Goal: Task Accomplishment & Management: Complete application form

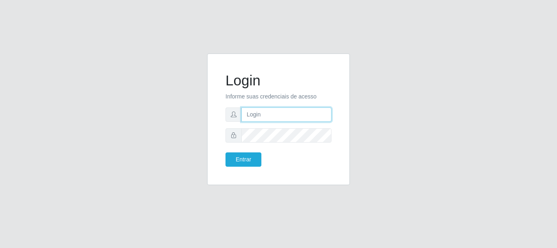
type input "[PERSON_NAME]"
drag, startPoint x: 0, startPoint y: 0, endPoint x: 259, endPoint y: 113, distance: 282.9
click at [259, 113] on input "[PERSON_NAME]" at bounding box center [287, 114] width 90 height 14
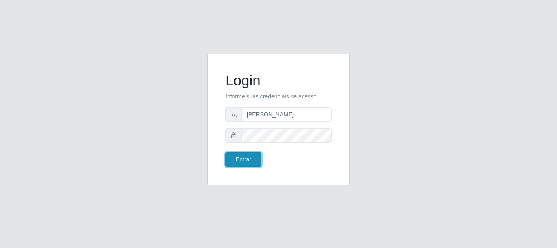
click at [250, 156] on button "Entrar" at bounding box center [244, 159] width 36 height 14
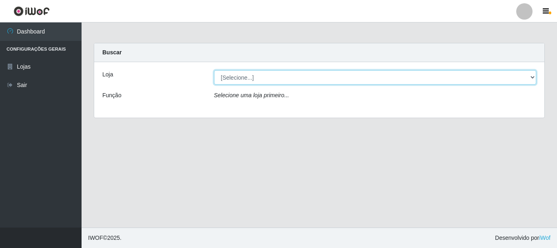
click at [282, 80] on select "[Selecione...] Bemais Supermercados - [GEOGRAPHIC_DATA]" at bounding box center [375, 77] width 323 height 14
select select "249"
click at [214, 70] on select "[Selecione...] Bemais Supermercados - [GEOGRAPHIC_DATA]" at bounding box center [375, 77] width 323 height 14
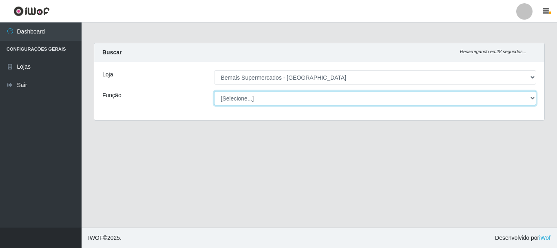
click at [243, 100] on select "[Selecione...] ASG ASG + ASG ++ Auxiliar de Depósito Auxiliar de Depósito + Aux…" at bounding box center [375, 98] width 323 height 14
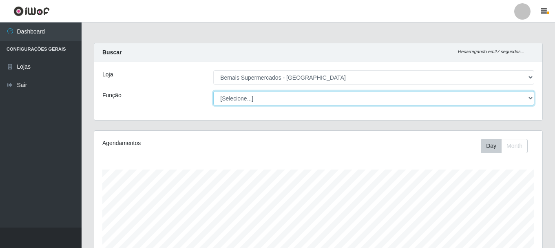
scroll to position [169, 448]
click at [213, 91] on select "[Selecione...] ASG ASG + ASG ++ Auxiliar de Depósito Auxiliar de Depósito + Aux…" at bounding box center [373, 98] width 321 height 14
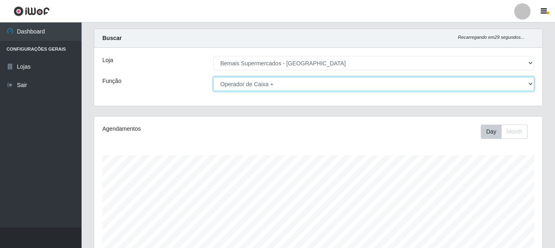
scroll to position [0, 0]
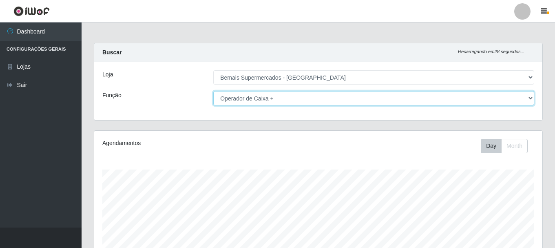
click at [283, 99] on select "[Selecione...] ASG ASG + ASG ++ Auxiliar de Depósito Auxiliar de Depósito + Aux…" at bounding box center [373, 98] width 321 height 14
select select "[Selecione...]"
click at [213, 91] on select "[Selecione...] ASG ASG + ASG ++ Auxiliar de Depósito Auxiliar de Depósito + Aux…" at bounding box center [373, 98] width 321 height 14
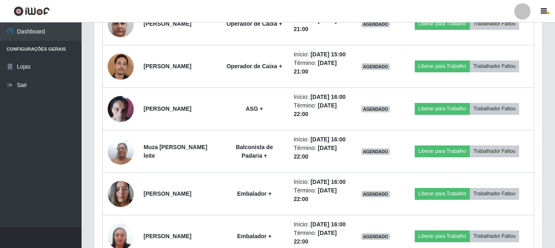
scroll to position [1006, 0]
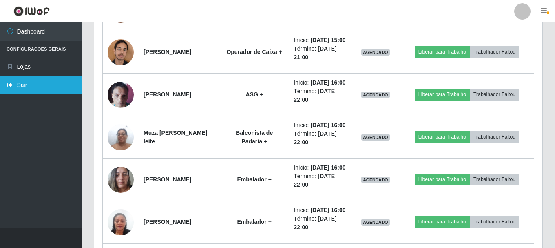
click at [39, 85] on link "Sair" at bounding box center [41, 85] width 82 height 18
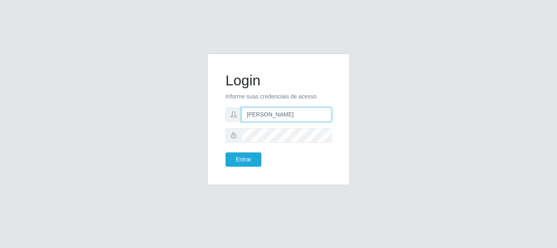
click at [297, 111] on input "[PERSON_NAME]" at bounding box center [287, 114] width 90 height 14
type input "a"
click at [267, 115] on input "text" at bounding box center [287, 114] width 90 height 14
type input "flaviana@b3ruas"
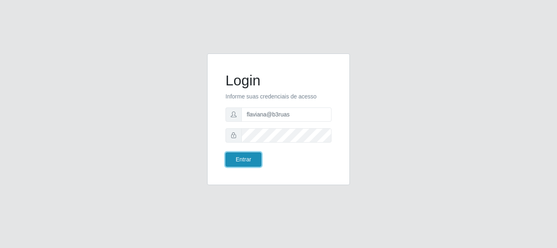
click at [244, 157] on button "Entrar" at bounding box center [244, 159] width 36 height 14
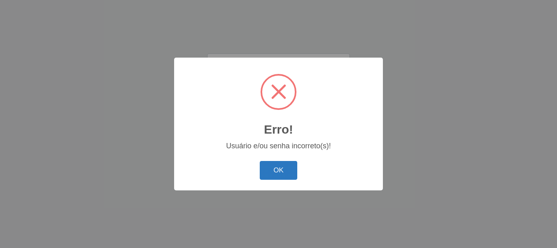
click at [271, 163] on button "OK" at bounding box center [279, 170] width 38 height 19
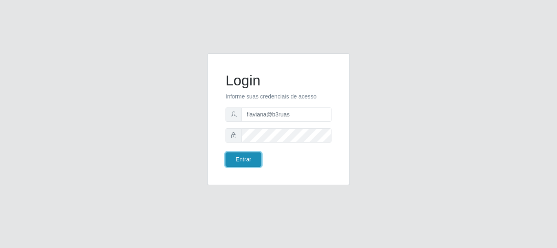
click at [240, 152] on button "Entrar" at bounding box center [244, 159] width 36 height 14
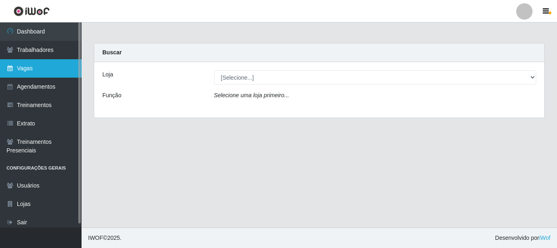
click at [20, 69] on link "Vagas" at bounding box center [41, 68] width 82 height 18
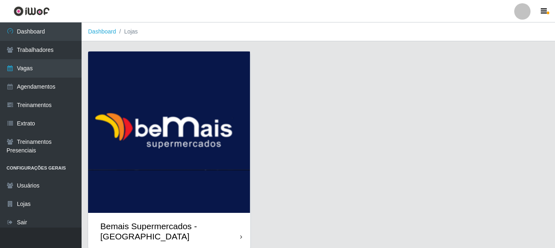
scroll to position [22, 0]
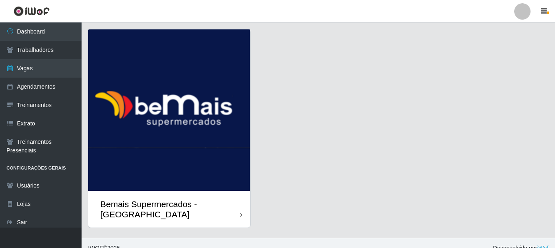
click at [165, 204] on div "Bemais Supermercados - [GEOGRAPHIC_DATA]" at bounding box center [170, 209] width 140 height 20
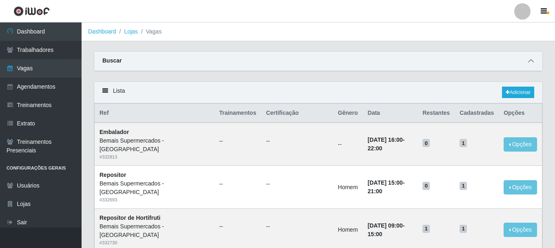
click at [531, 61] on icon at bounding box center [531, 61] width 6 height 6
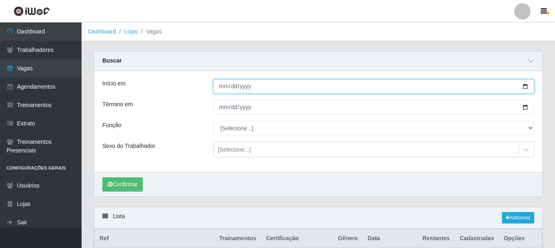
click at [526, 87] on input "Início em" at bounding box center [373, 86] width 321 height 14
type input "[DATE]"
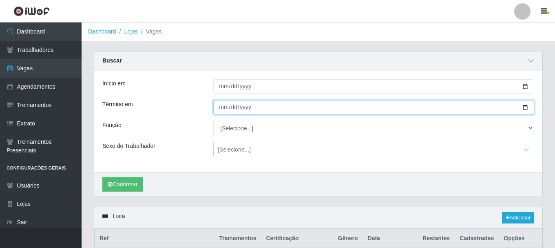
drag, startPoint x: 526, startPoint y: 107, endPoint x: 407, endPoint y: 122, distance: 120.1
click at [521, 109] on input "Término em" at bounding box center [373, 107] width 321 height 14
click at [526, 105] on input "Término em" at bounding box center [373, 107] width 321 height 14
type input "[DATE]"
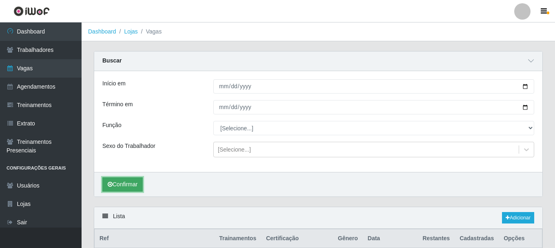
click at [120, 184] on button "Confirmar" at bounding box center [122, 184] width 40 height 14
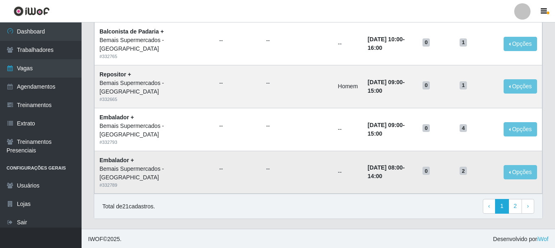
scroll to position [698, 0]
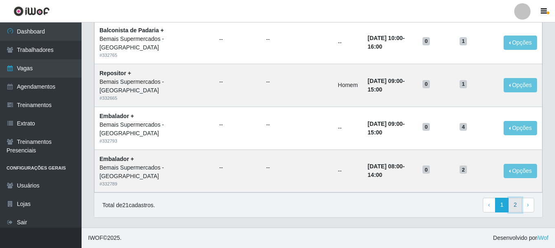
click at [514, 208] on link "2" at bounding box center [516, 205] width 14 height 15
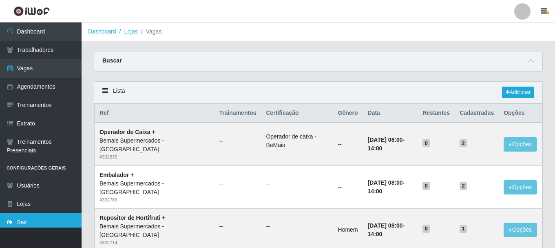
click at [61, 218] on link "Sair" at bounding box center [41, 222] width 82 height 18
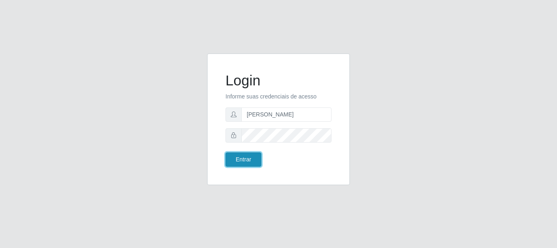
click at [246, 157] on button "Entrar" at bounding box center [244, 159] width 36 height 14
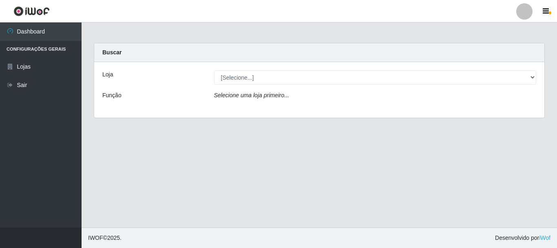
click at [389, 182] on main "Carregando... Buscar Loja [Selecione...] Bemais Supermercados - Três Ruas Funçã…" at bounding box center [320, 124] width 476 height 205
click at [204, 200] on main "Carregando... Buscar Loja [Selecione...] Bemais Supermercados - Três Ruas Funçã…" at bounding box center [320, 124] width 476 height 205
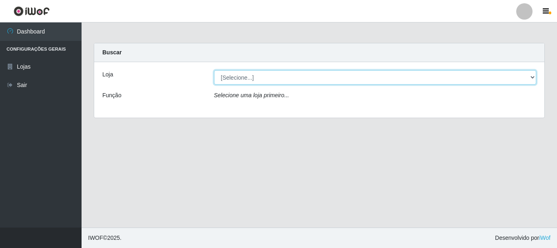
click at [269, 80] on select "[Selecione...] Bemais Supermercados - [GEOGRAPHIC_DATA]" at bounding box center [375, 77] width 323 height 14
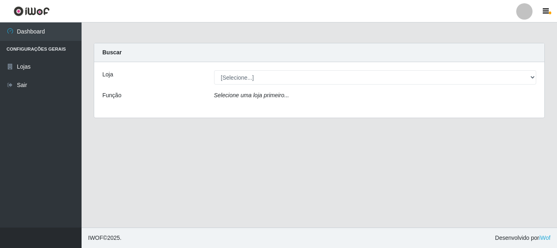
drag, startPoint x: 322, startPoint y: 182, endPoint x: 341, endPoint y: 183, distance: 18.8
click at [324, 182] on main "Carregando... Buscar Loja [Selecione...] Bemais Supermercados - Três Ruas Funçã…" at bounding box center [320, 124] width 476 height 205
click at [270, 189] on main "Carregando... Buscar Loja [Selecione...] Bemais Supermercados - Três Ruas Funçã…" at bounding box center [320, 124] width 476 height 205
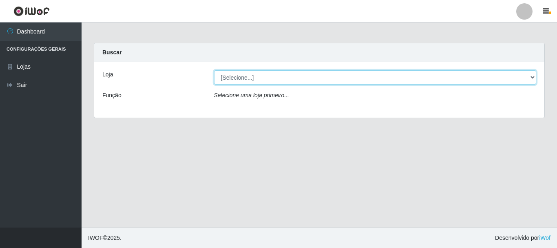
click at [535, 77] on select "[Selecione...] Bemais Supermercados - [GEOGRAPHIC_DATA]" at bounding box center [375, 77] width 323 height 14
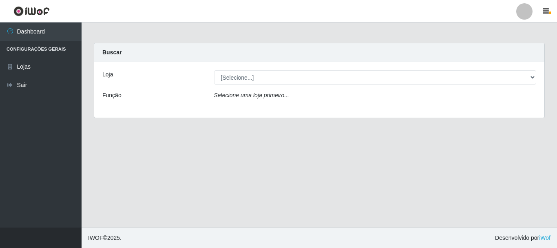
click at [360, 109] on div "Loja [Selecione...] Bemais Supermercados - Três Ruas Função Selecione uma loja …" at bounding box center [319, 89] width 451 height 55
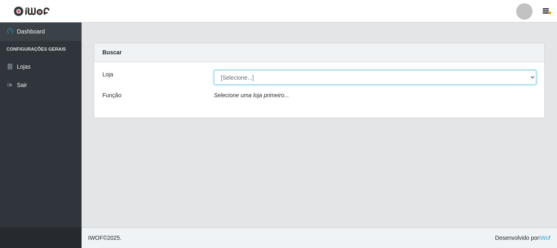
click at [532, 75] on select "[Selecione...] Bemais Supermercados - [GEOGRAPHIC_DATA]" at bounding box center [375, 77] width 323 height 14
select select "249"
click at [214, 70] on select "[Selecione...] Bemais Supermercados - [GEOGRAPHIC_DATA]" at bounding box center [375, 77] width 323 height 14
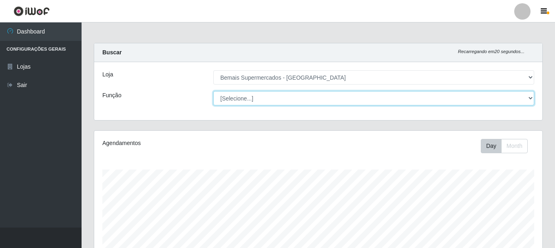
click at [286, 98] on select "[Selecione...] ASG ASG + ASG ++ Auxiliar de Depósito Auxiliar de Depósito + Aux…" at bounding box center [373, 98] width 321 height 14
click at [213, 91] on select "[Selecione...] ASG ASG + ASG ++ Auxiliar de Depósito Auxiliar de Depósito + Aux…" at bounding box center [373, 98] width 321 height 14
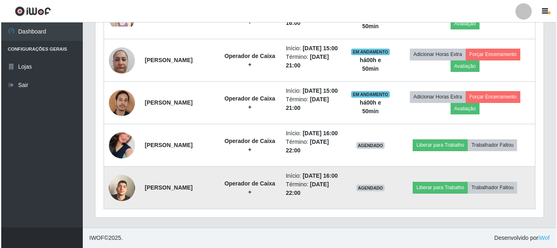
scroll to position [506, 0]
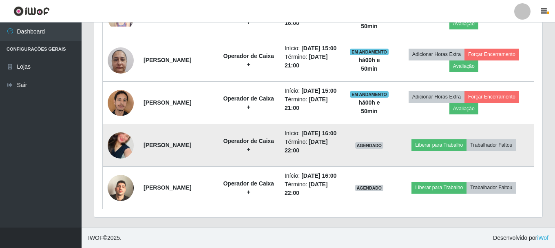
click at [131, 137] on img at bounding box center [121, 145] width 26 height 47
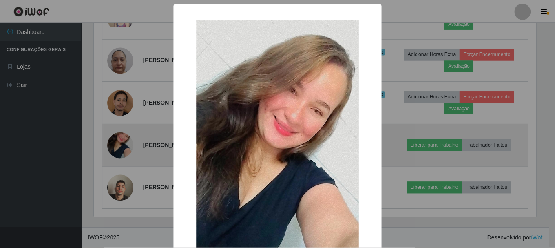
scroll to position [169, 444]
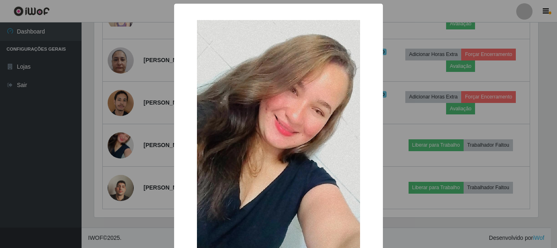
click at [132, 137] on div "× OK Cancel" at bounding box center [278, 124] width 557 height 248
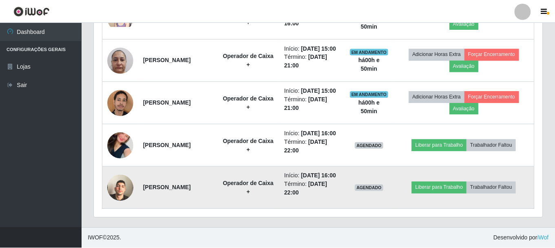
scroll to position [169, 448]
click at [125, 179] on img at bounding box center [121, 187] width 26 height 47
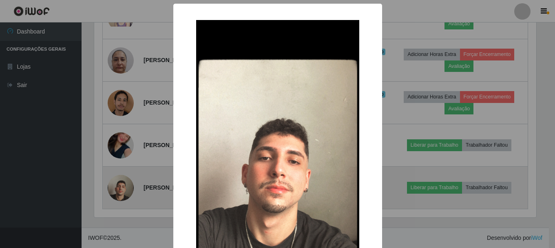
scroll to position [169, 444]
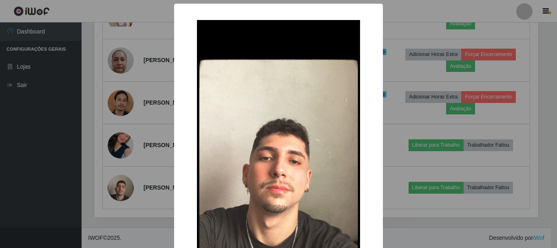
click at [123, 179] on div "× OK Cancel" at bounding box center [278, 124] width 557 height 248
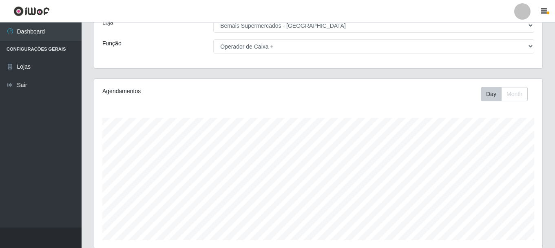
scroll to position [0, 0]
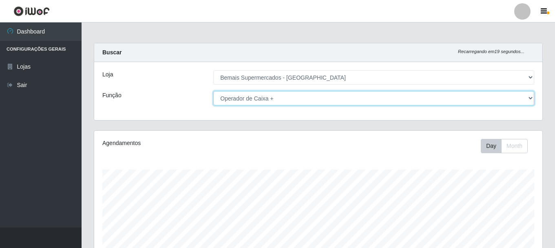
click at [275, 101] on select "[Selecione...] ASG ASG + ASG ++ Auxiliar de Depósito Auxiliar de Depósito + Aux…" at bounding box center [373, 98] width 321 height 14
click at [213, 91] on select "[Selecione...] ASG ASG + ASG ++ Auxiliar de Depósito Auxiliar de Depósito + Aux…" at bounding box center [373, 98] width 321 height 14
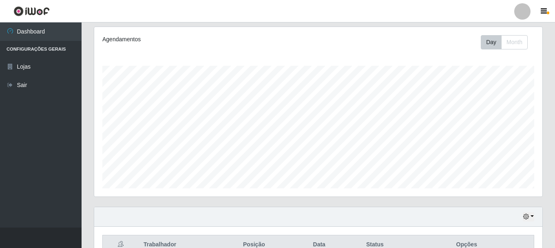
scroll to position [27, 0]
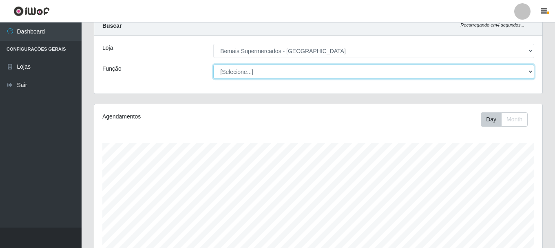
click at [284, 72] on select "[Selecione...] ASG ASG + ASG ++ Auxiliar de Depósito Auxiliar de Depósito + Aux…" at bounding box center [373, 71] width 321 height 14
select select "82"
click at [213, 64] on select "[Selecione...] ASG ASG + ASG ++ Auxiliar de Depósito Auxiliar de Depósito + Aux…" at bounding box center [373, 71] width 321 height 14
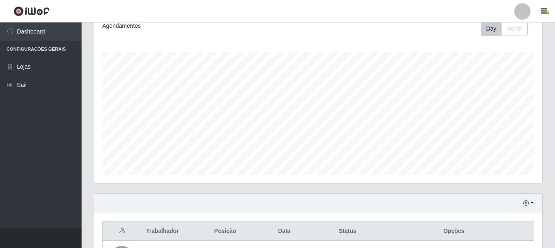
scroll to position [30, 0]
